Goal: Check status: Check status

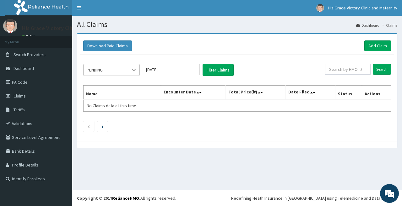
click at [132, 70] on icon at bounding box center [134, 70] width 4 height 2
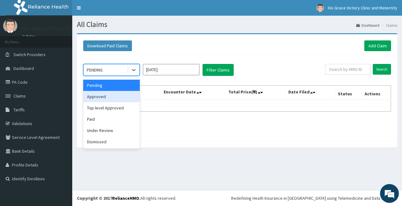
click at [105, 97] on div "Approved" at bounding box center [111, 96] width 56 height 11
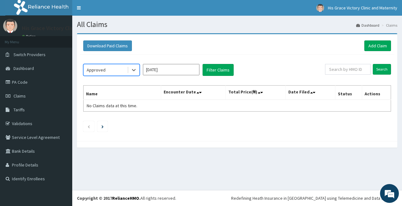
click at [181, 66] on input "Aug 2025" at bounding box center [171, 69] width 56 height 11
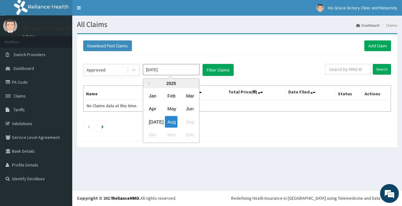
click at [181, 66] on input "Aug 2025" at bounding box center [171, 69] width 56 height 11
click at [157, 122] on div "Jul" at bounding box center [152, 122] width 13 height 12
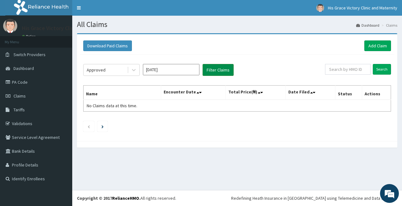
click at [213, 73] on button "Filter Claims" at bounding box center [217, 70] width 31 height 12
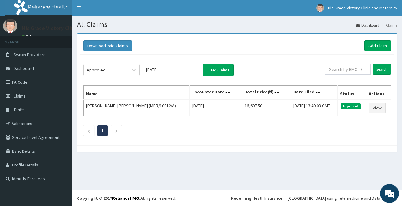
click at [189, 70] on input "Jul 2025" at bounding box center [171, 69] width 56 height 11
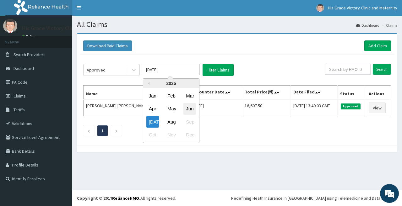
click at [189, 108] on div "Jun" at bounding box center [189, 109] width 13 height 12
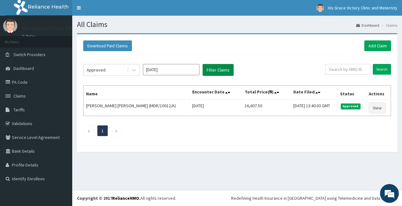
click at [216, 70] on button "Filter Claims" at bounding box center [217, 70] width 31 height 12
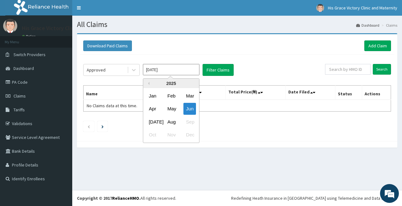
click at [194, 72] on input "[DATE]" at bounding box center [171, 69] width 56 height 11
click at [169, 122] on div "Aug" at bounding box center [171, 122] width 13 height 12
type input "[DATE]"
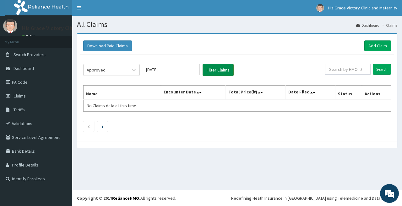
click at [209, 72] on button "Filter Claims" at bounding box center [217, 70] width 31 height 12
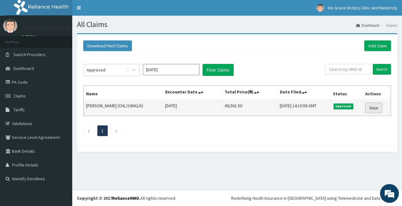
click at [378, 109] on link "View" at bounding box center [373, 108] width 17 height 11
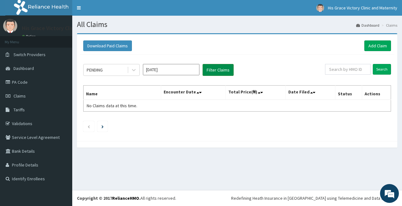
click at [207, 74] on button "Filter Claims" at bounding box center [217, 70] width 31 height 12
click at [208, 69] on button "Filter Claims" at bounding box center [217, 70] width 31 height 12
click at [132, 70] on icon at bounding box center [134, 70] width 4 height 2
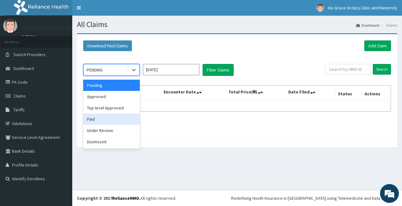
click at [105, 123] on div "Paid" at bounding box center [111, 119] width 56 height 11
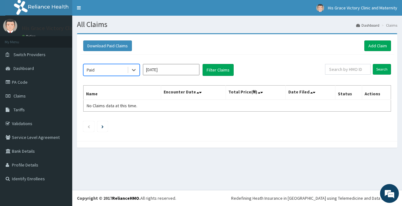
click at [178, 71] on input "[DATE]" at bounding box center [171, 69] width 56 height 11
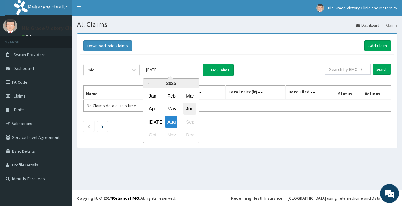
click at [188, 107] on div "Jun" at bounding box center [189, 109] width 13 height 12
type input "Jun 2025"
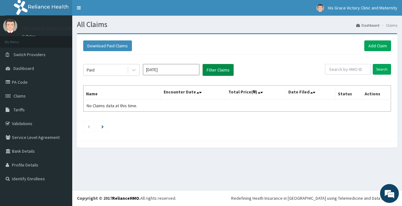
click at [211, 74] on button "Filter Claims" at bounding box center [217, 70] width 31 height 12
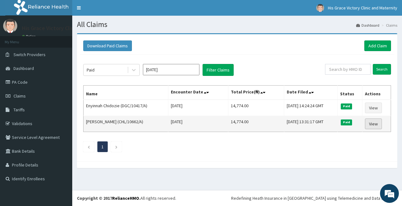
click at [370, 123] on link "View" at bounding box center [373, 124] width 17 height 11
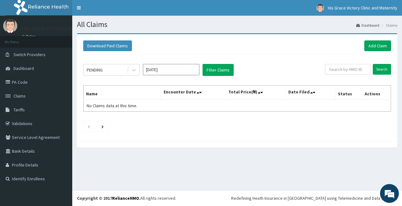
click at [172, 69] on input "[DATE]" at bounding box center [171, 69] width 56 height 11
click at [252, 119] on div "PENDING [DATE] Filter Claims Search Name Encounter Date Total Price(₦) Date Fil…" at bounding box center [237, 96] width 314 height 83
